Goal: Check status: Check status

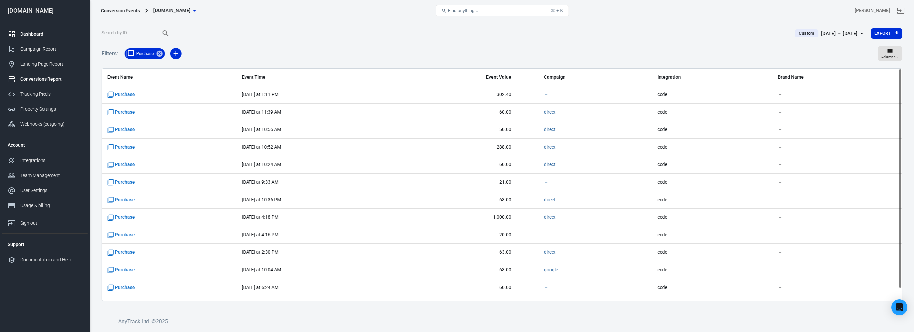
click at [39, 40] on link "Dashboard" at bounding box center [44, 34] width 85 height 15
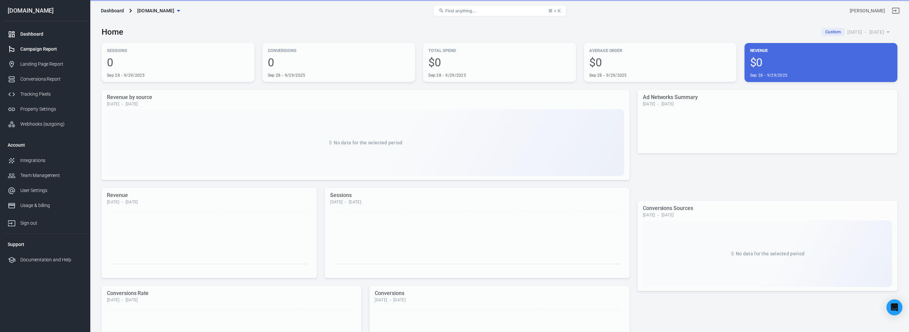
click at [41, 53] on link "Campaign Report" at bounding box center [44, 49] width 85 height 15
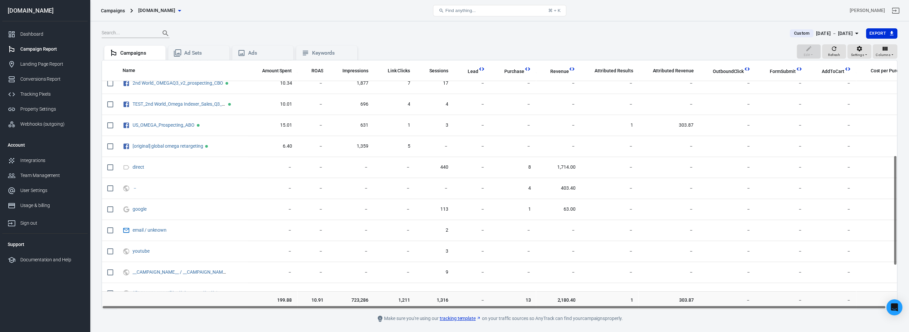
scroll to position [313, 0]
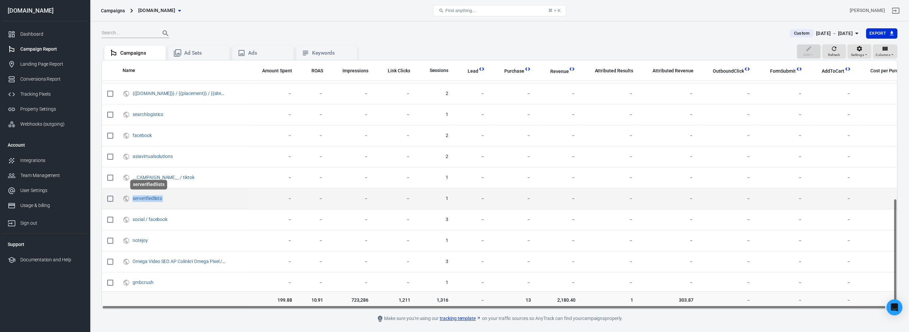
drag, startPoint x: 168, startPoint y: 198, endPoint x: 217, endPoint y: 188, distance: 50.7
click at [133, 199] on span "serverifiedlists" at bounding box center [183, 198] width 100 height 7
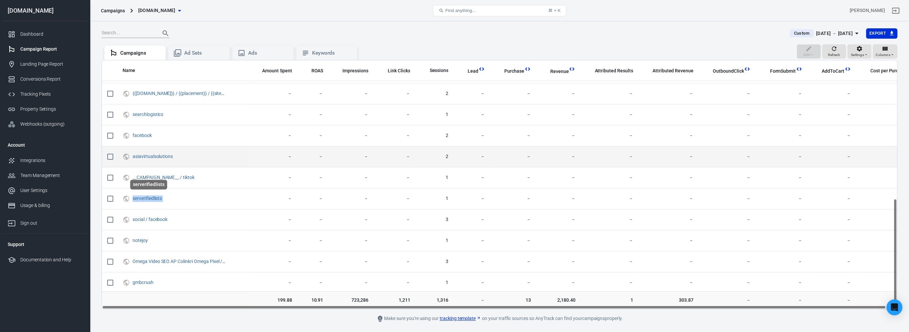
copy span "serverifiedlists"
